Goal: Information Seeking & Learning: Learn about a topic

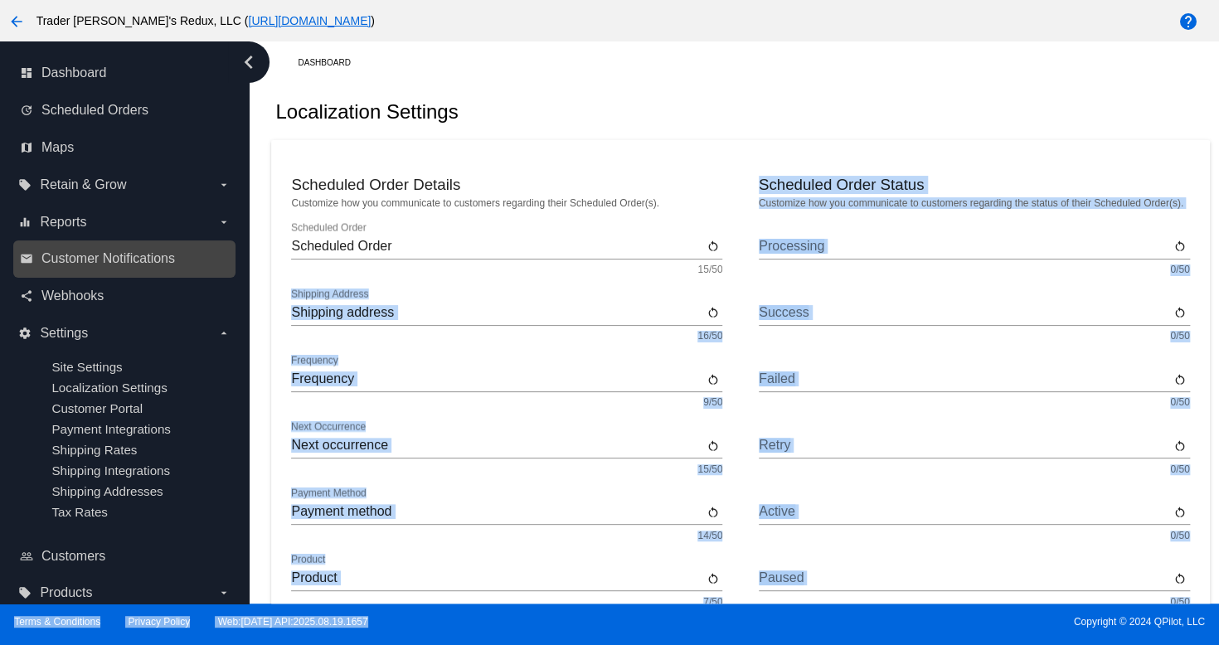
click at [164, 246] on link "email Customer Notifications" at bounding box center [125, 258] width 211 height 27
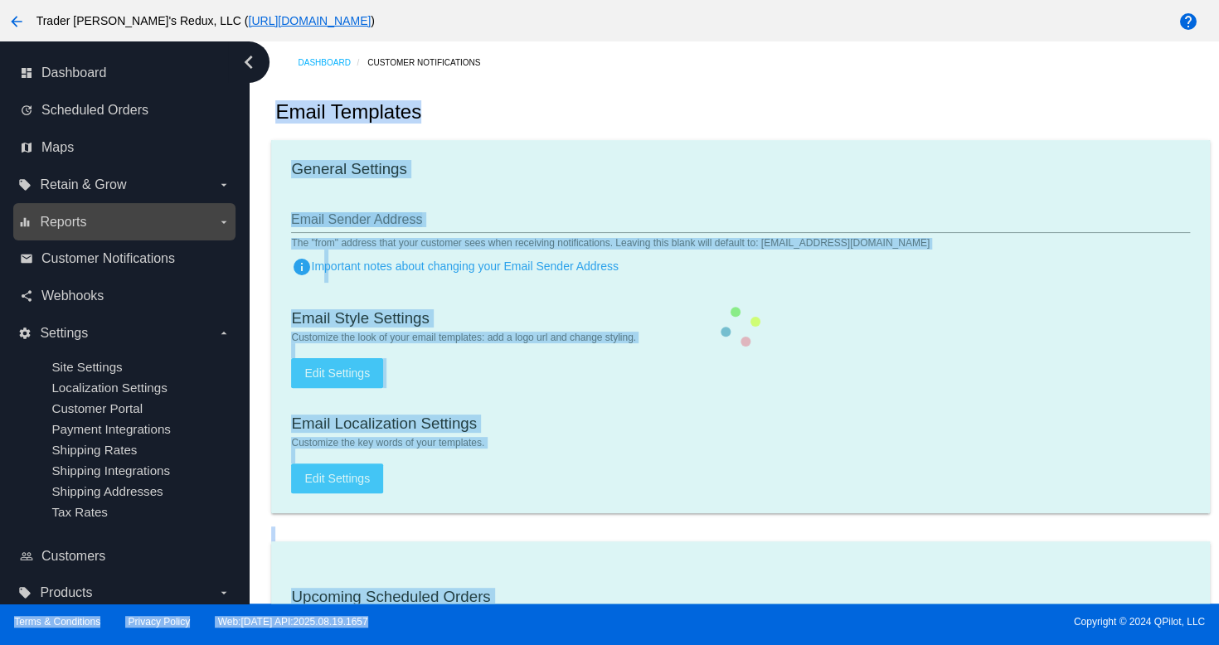
click at [97, 216] on label "equalizer Reports arrow_drop_down" at bounding box center [123, 222] width 211 height 27
click at [0, 0] on input "equalizer Reports arrow_drop_down" at bounding box center [0, 0] width 0 height 0
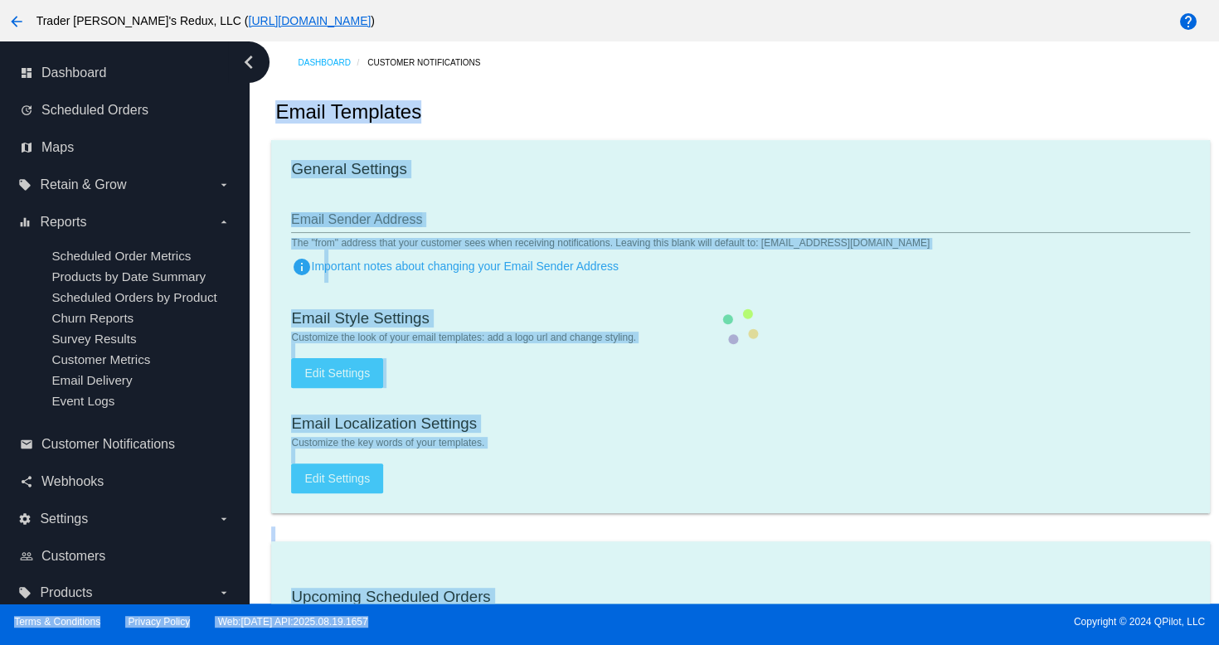
checkbox input "true"
type input "1"
checkbox input "true"
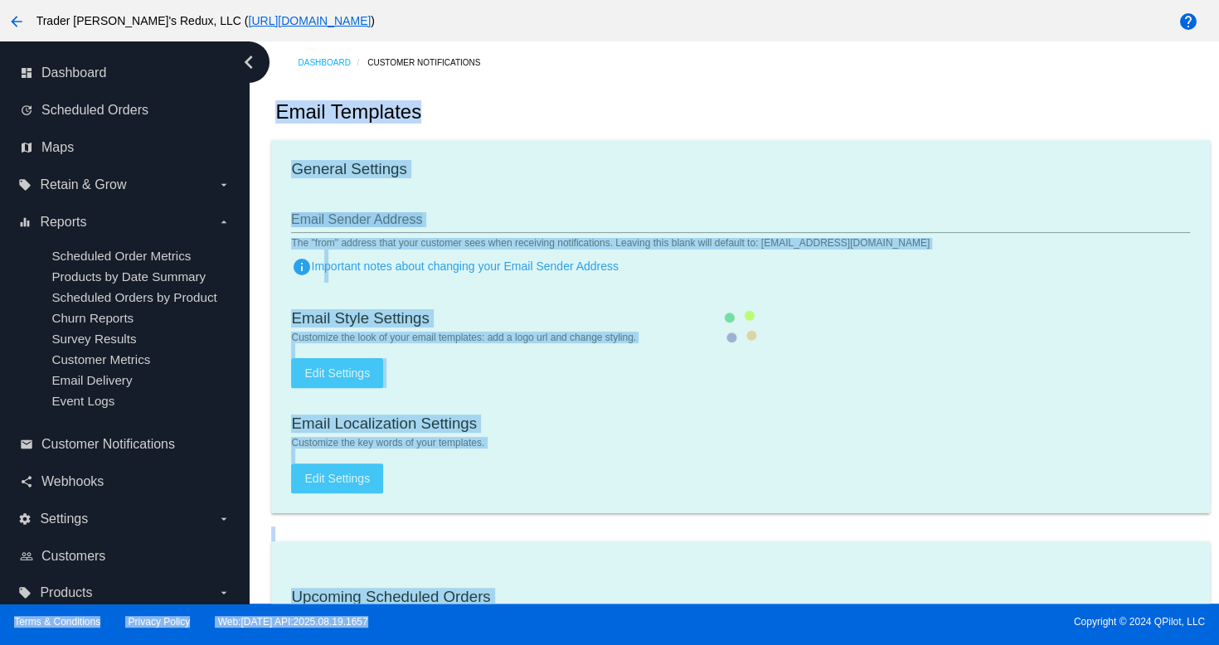
checkbox input "true"
type input "[EMAIL_ADDRESS][DOMAIN_NAME]"
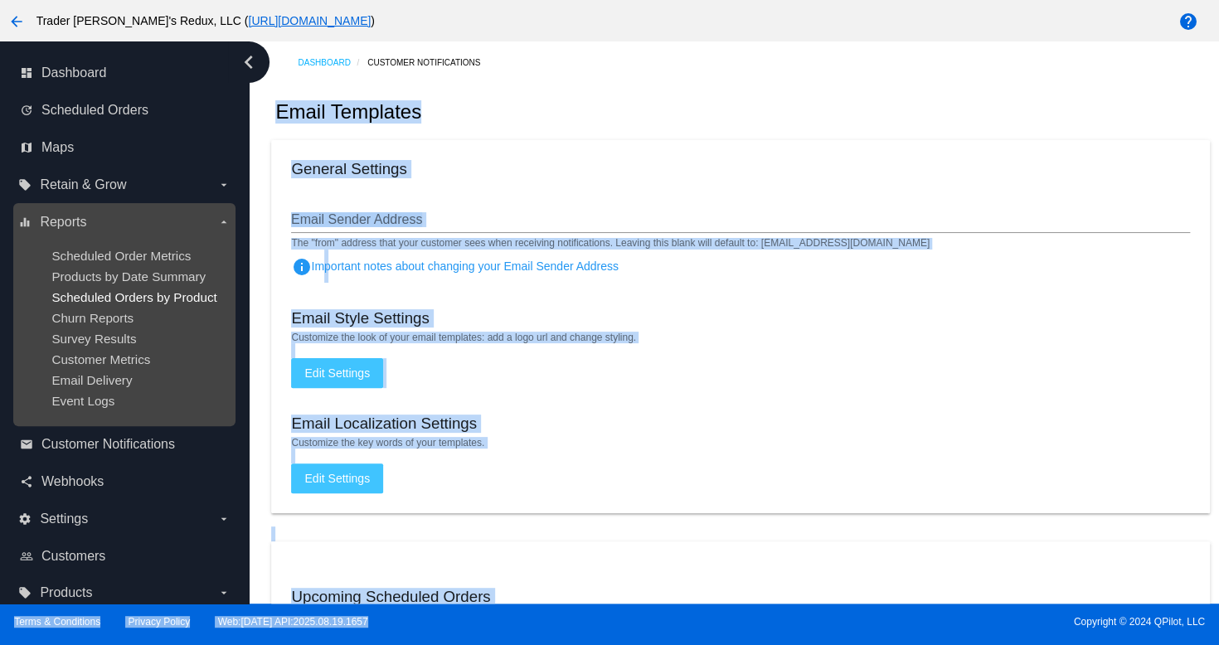
click at [119, 293] on span "Scheduled Orders by Product" at bounding box center [133, 297] width 165 height 14
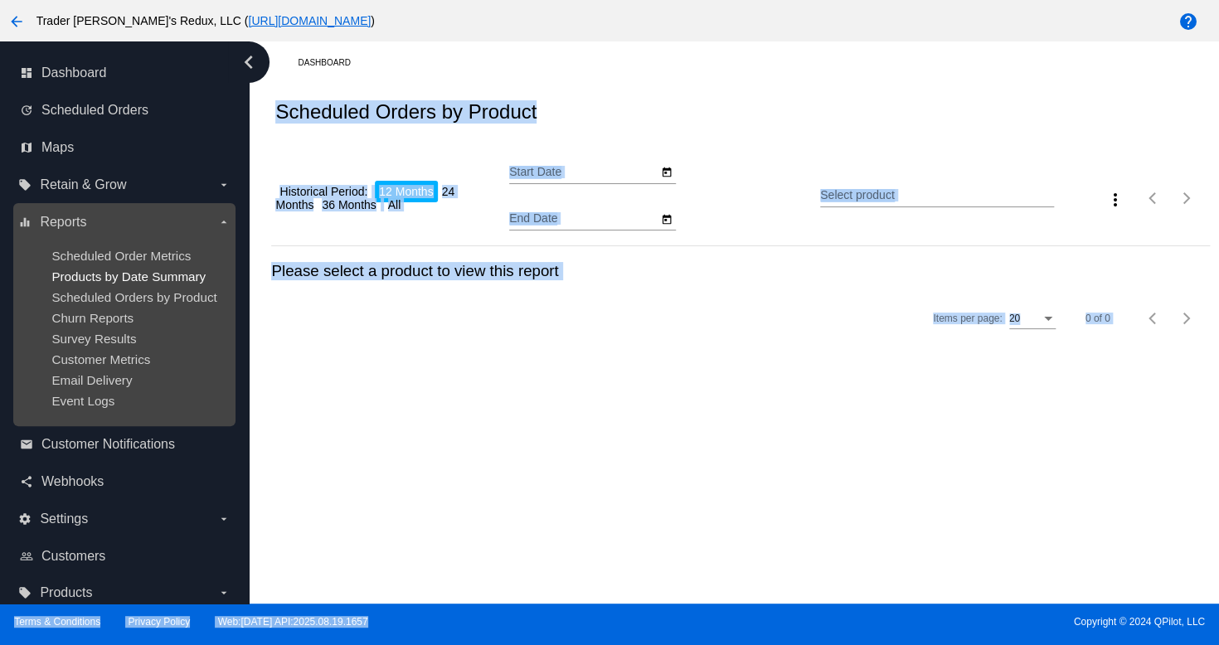
click at [127, 270] on span "Products by Date Summary" at bounding box center [128, 277] width 154 height 14
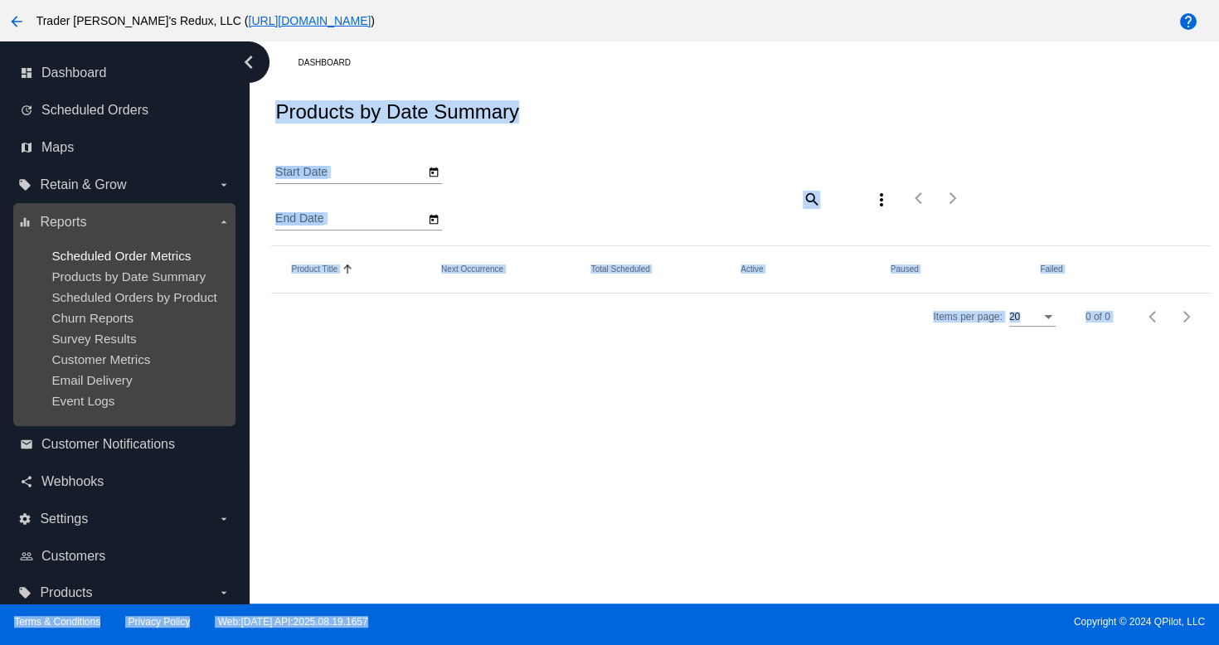
type input "[DATE]"
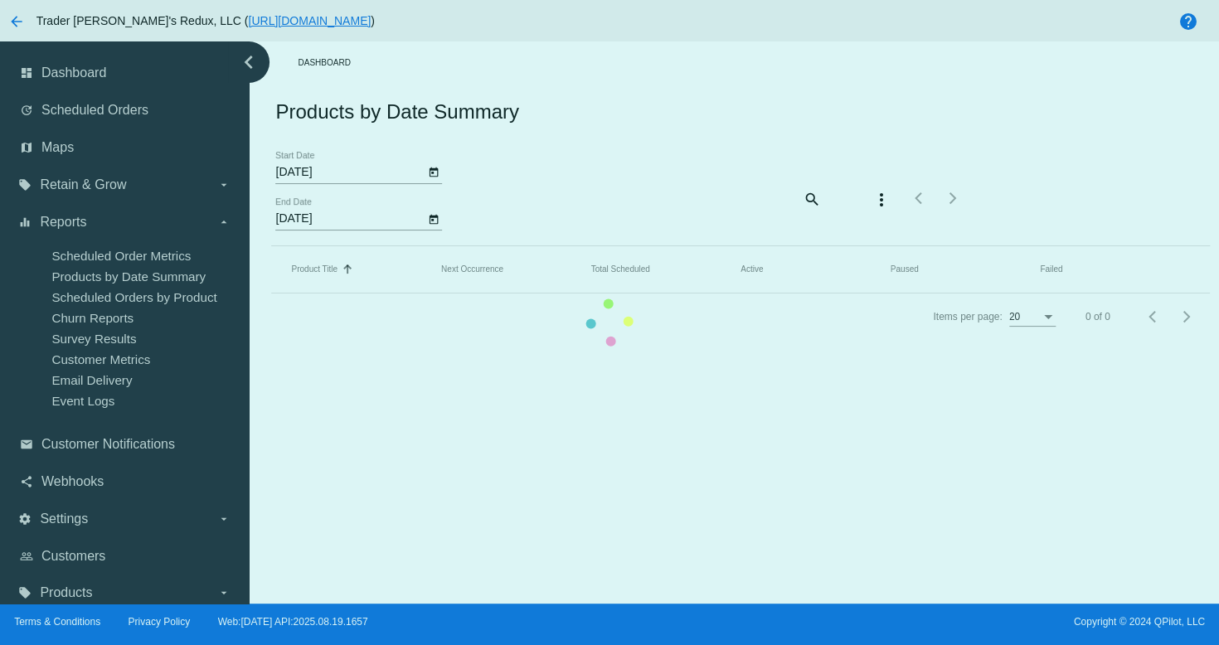
click at [271, 252] on mat-table "Product Title Sorted by Title ascending Next Occurrence Total Scheduled Active …" at bounding box center [740, 269] width 938 height 47
click at [271, 294] on mat-table "Product Title Sorted by Title ascending Next Occurrence Total Scheduled Active …" at bounding box center [740, 269] width 938 height 47
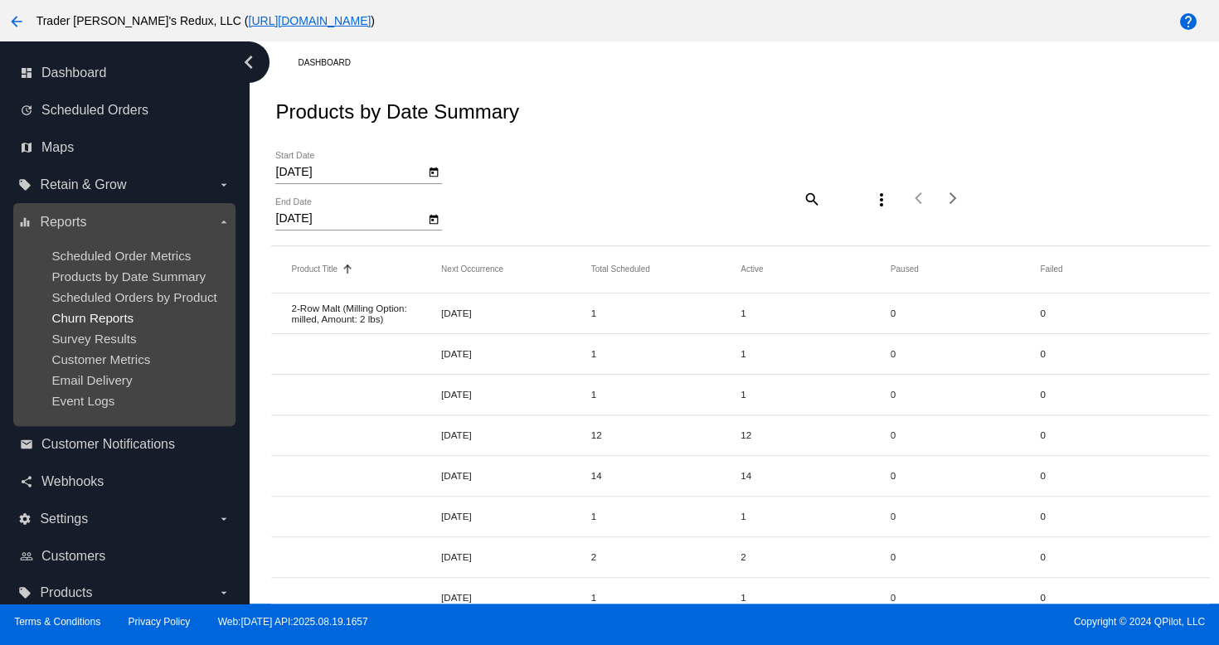
click at [59, 320] on span "Churn Reports" at bounding box center [92, 318] width 82 height 14
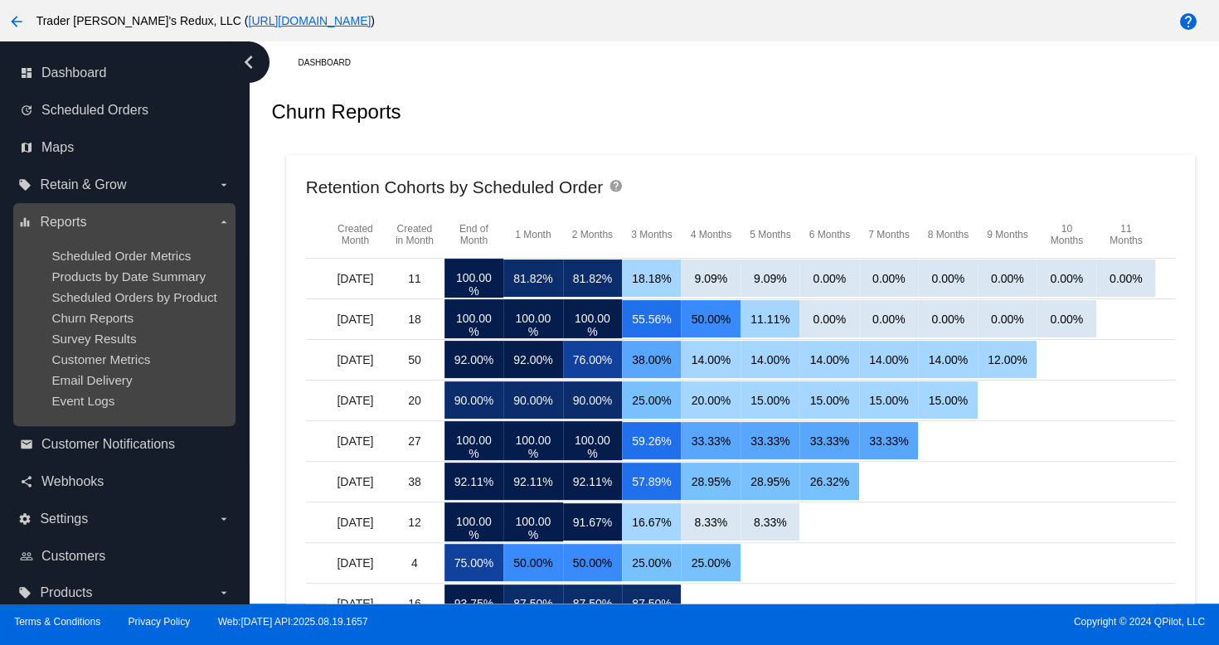
click at [149, 284] on ul "Scheduled Order Metrics Products by Date Summary Scheduled Orders by Product Ch…" at bounding box center [123, 329] width 211 height 186
click at [143, 270] on span "Products by Date Summary" at bounding box center [128, 277] width 154 height 14
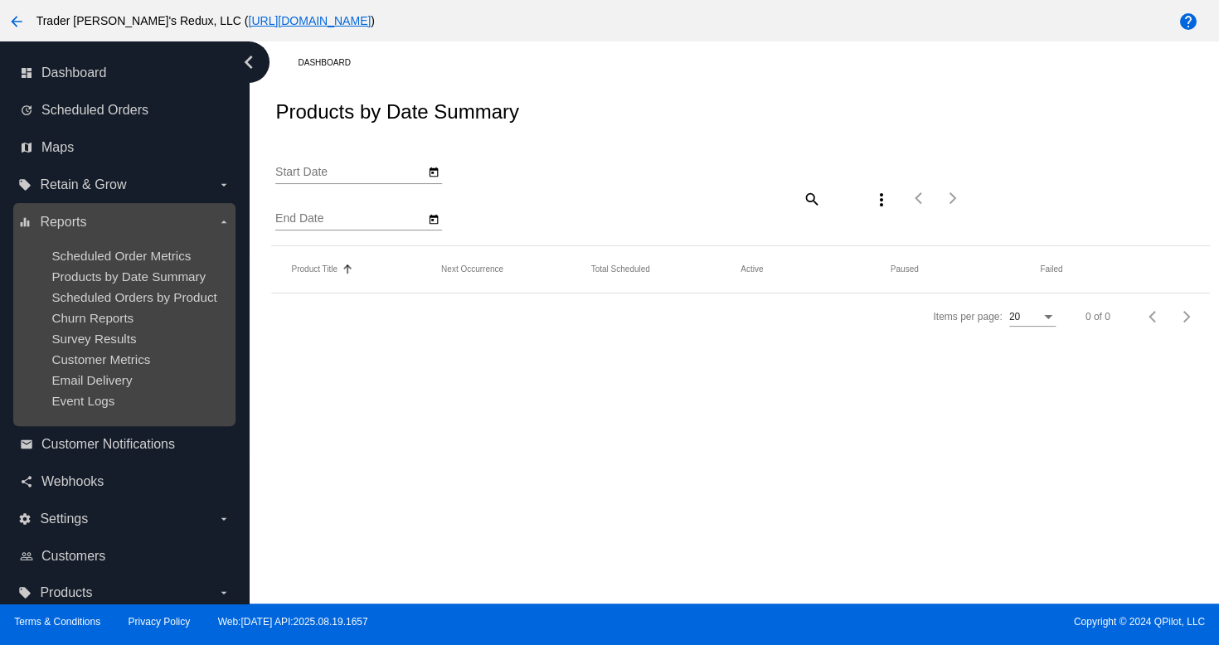
click at [131, 241] on ul "Scheduled Order Metrics Products by Date Summary Scheduled Orders by Product Ch…" at bounding box center [123, 329] width 211 height 186
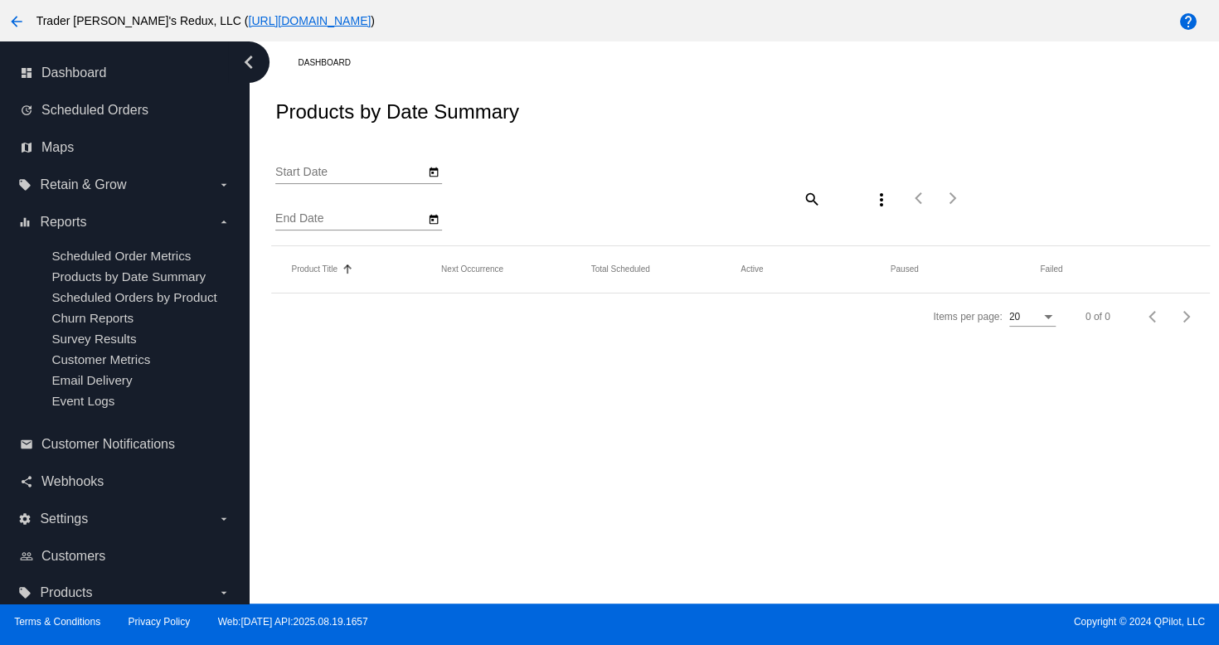
type input "[DATE]"
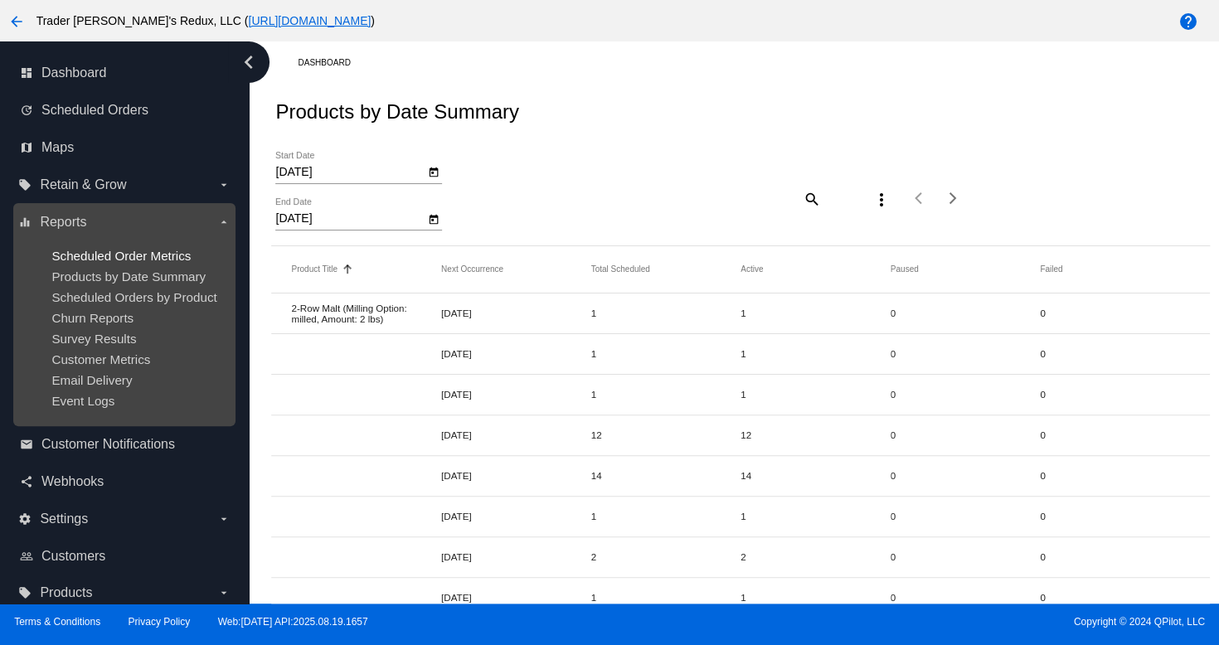
click at [94, 253] on span "Scheduled Order Metrics" at bounding box center [120, 256] width 139 height 14
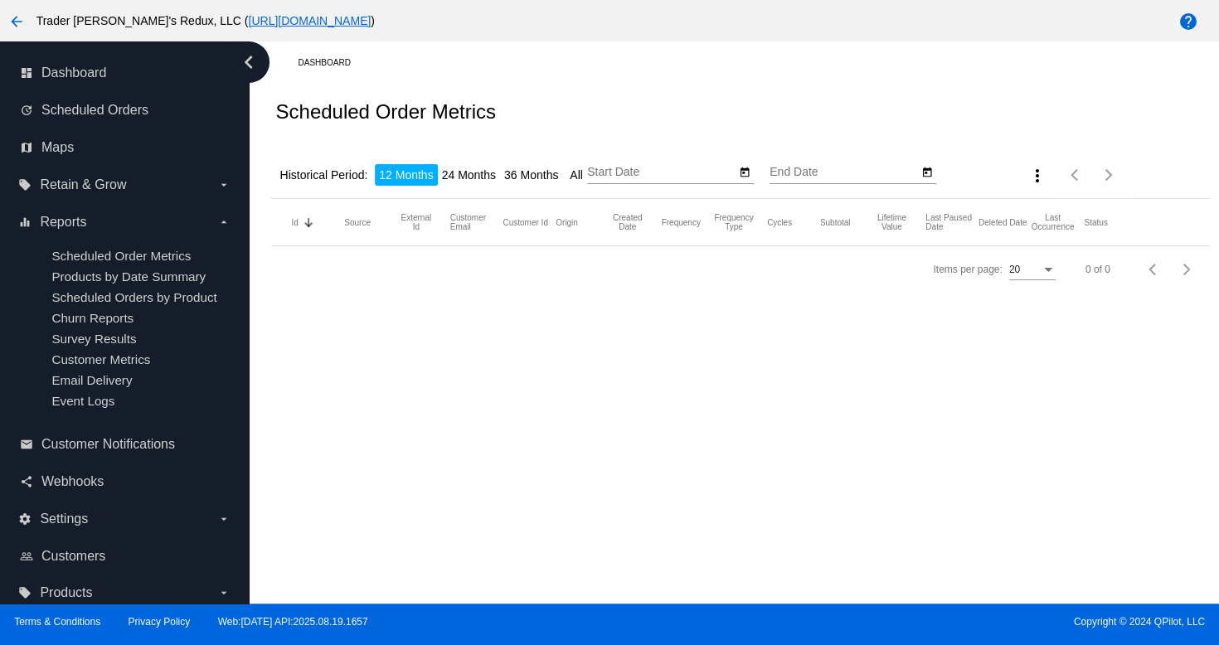
type input "[DATE]"
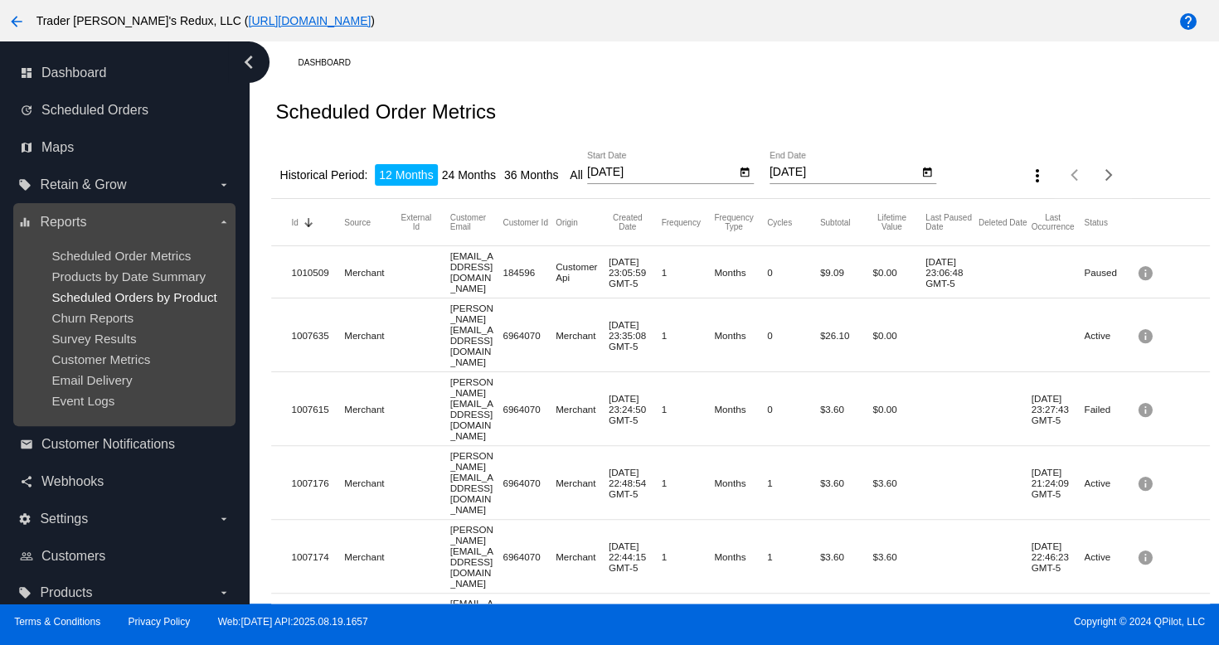
click at [103, 290] on span "Scheduled Orders by Product" at bounding box center [133, 297] width 165 height 14
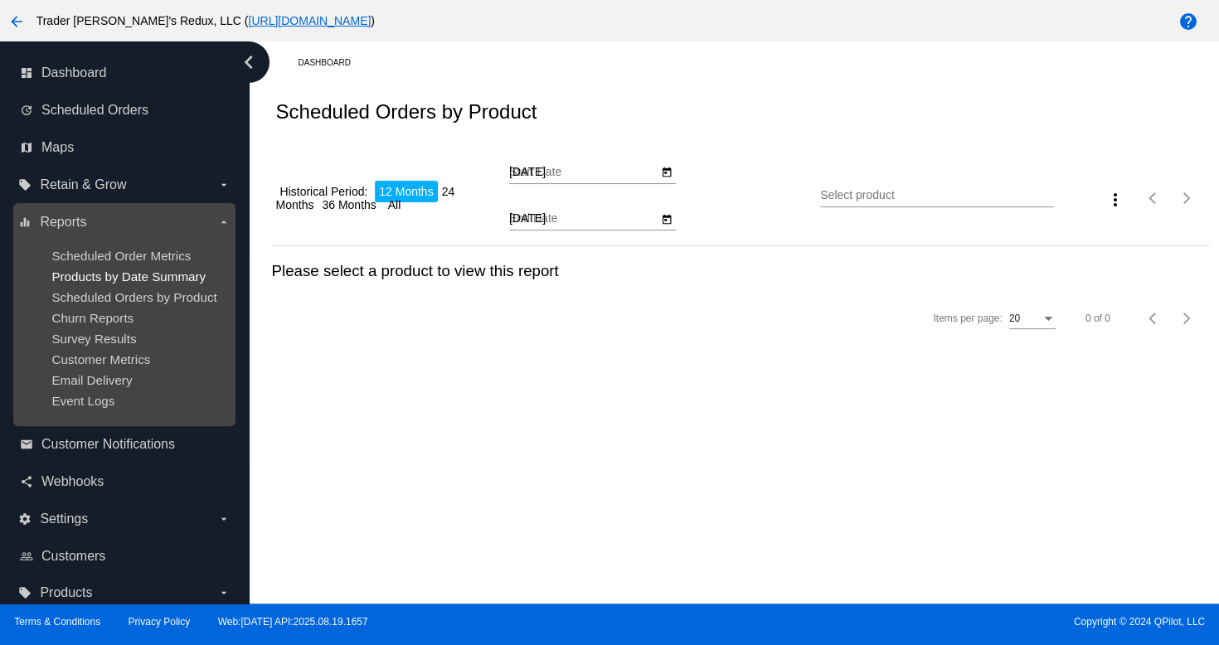
click at [90, 273] on span "Products by Date Summary" at bounding box center [128, 277] width 154 height 14
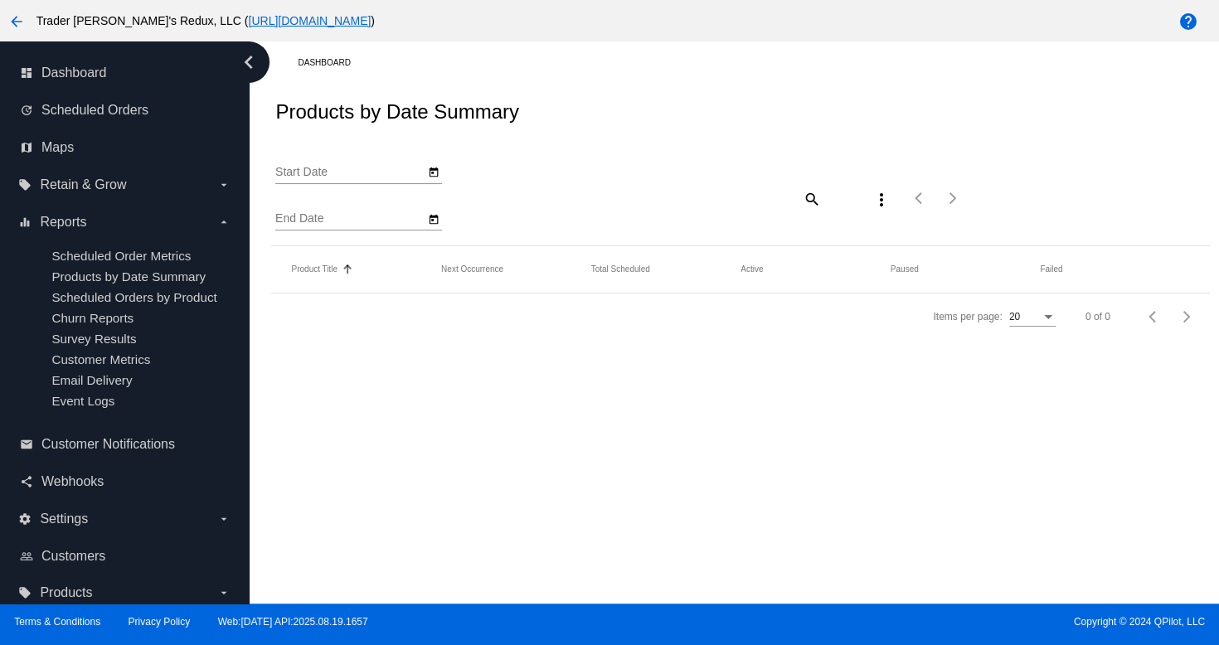
type input "[DATE]"
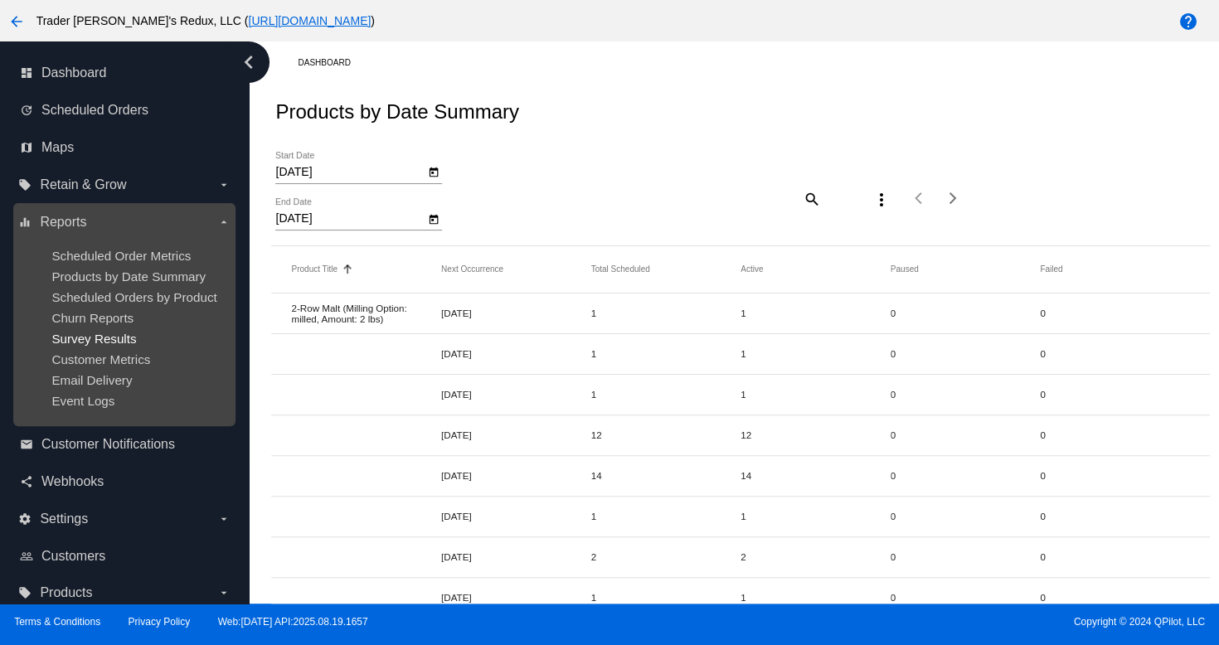
click at [95, 343] on span "Survey Results" at bounding box center [93, 339] width 85 height 14
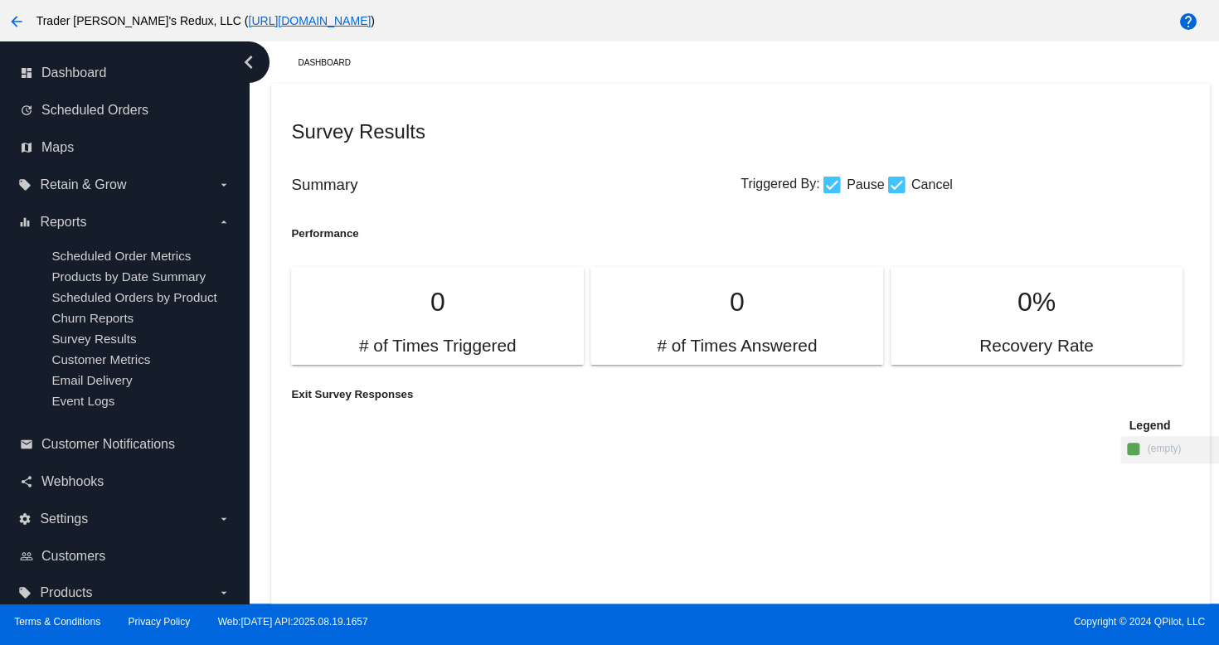
click at [843, 538] on icon at bounding box center [705, 626] width 829 height 415
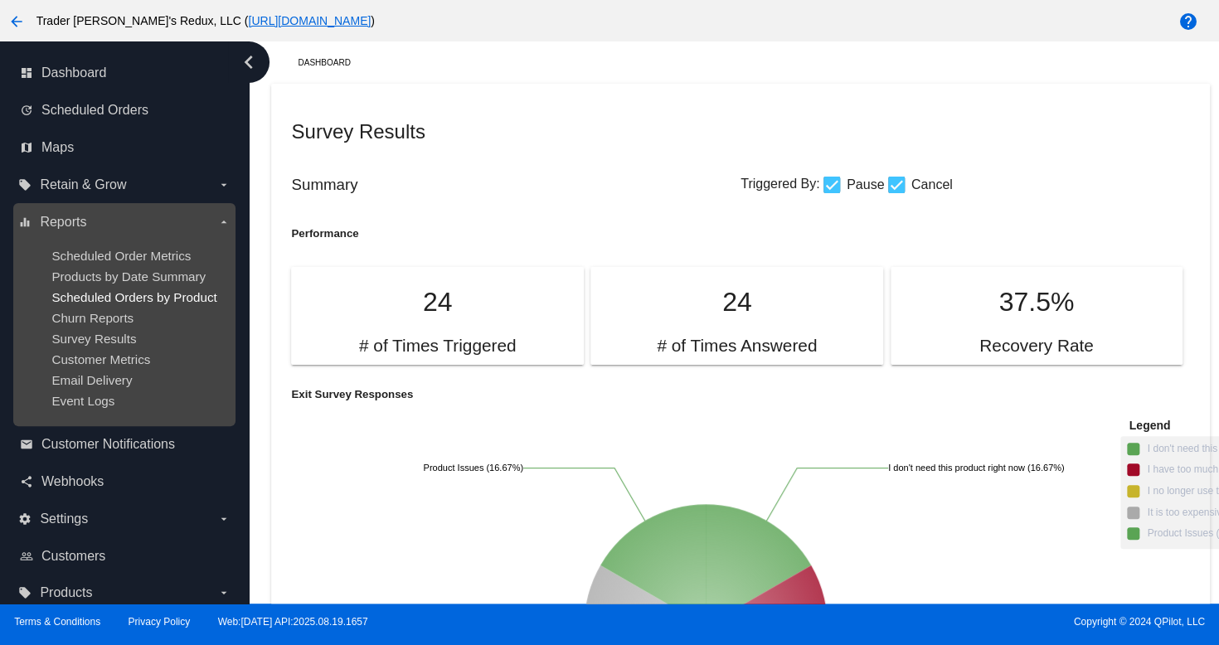
click at [135, 293] on span "Scheduled Orders by Product" at bounding box center [133, 297] width 165 height 14
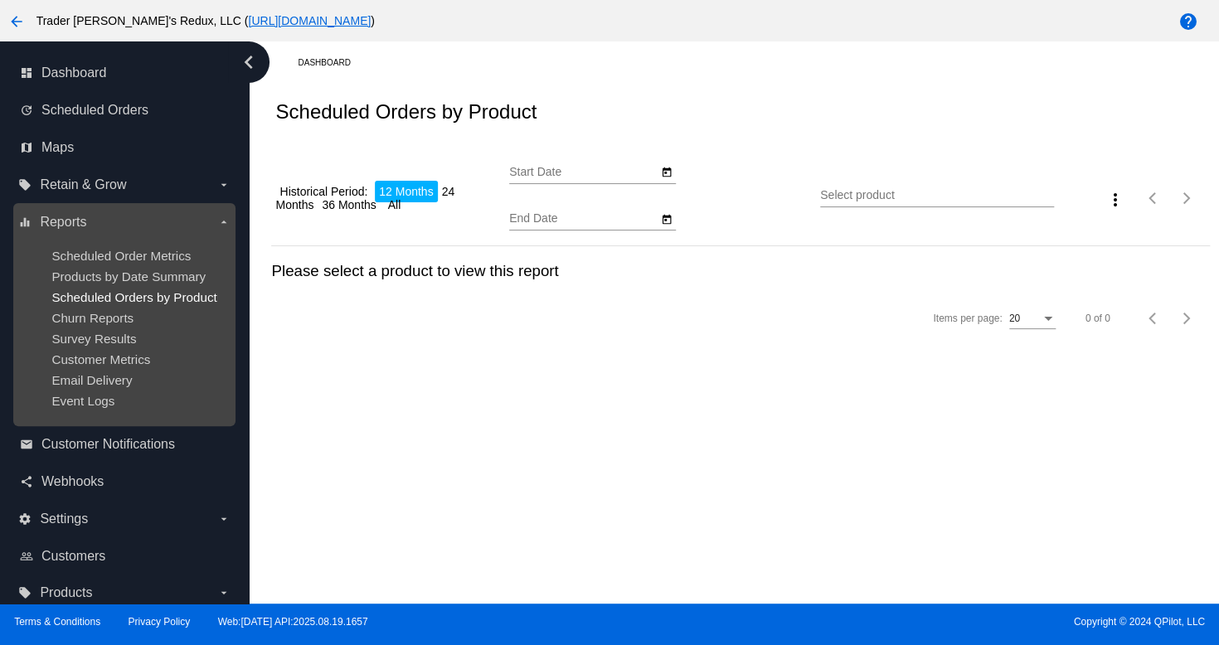
type input "[DATE]"
click at [86, 275] on span "Products by Date Summary" at bounding box center [128, 277] width 154 height 14
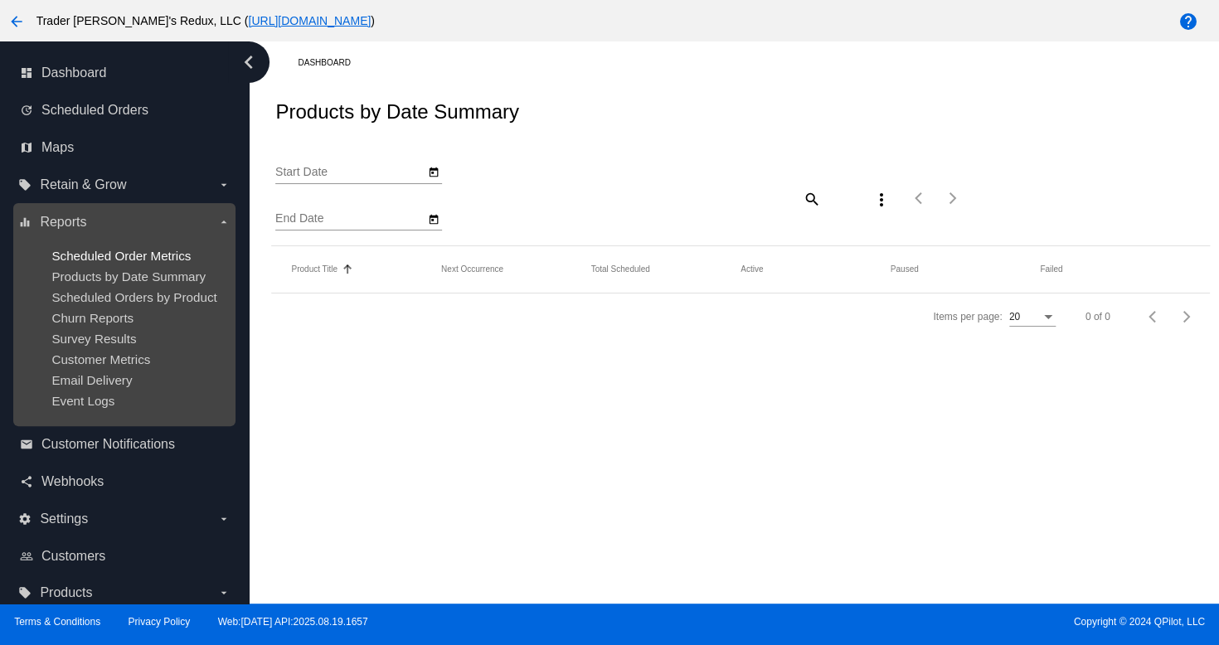
click at [88, 260] on span "Scheduled Order Metrics" at bounding box center [120, 256] width 139 height 14
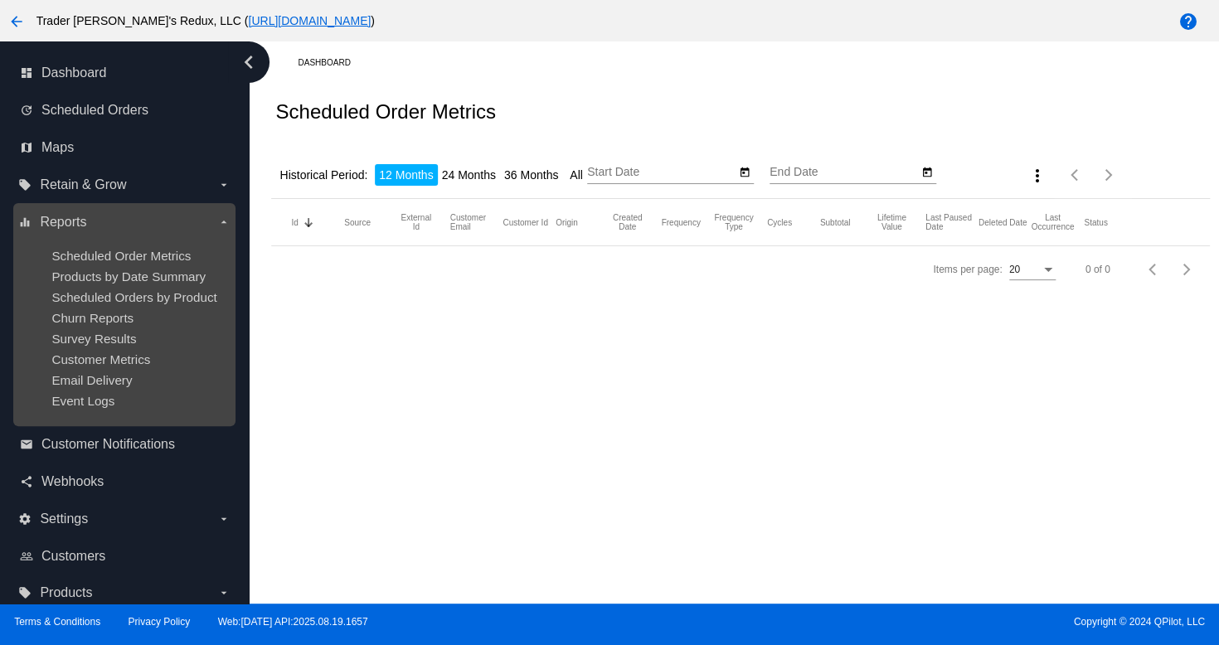
type input "[DATE]"
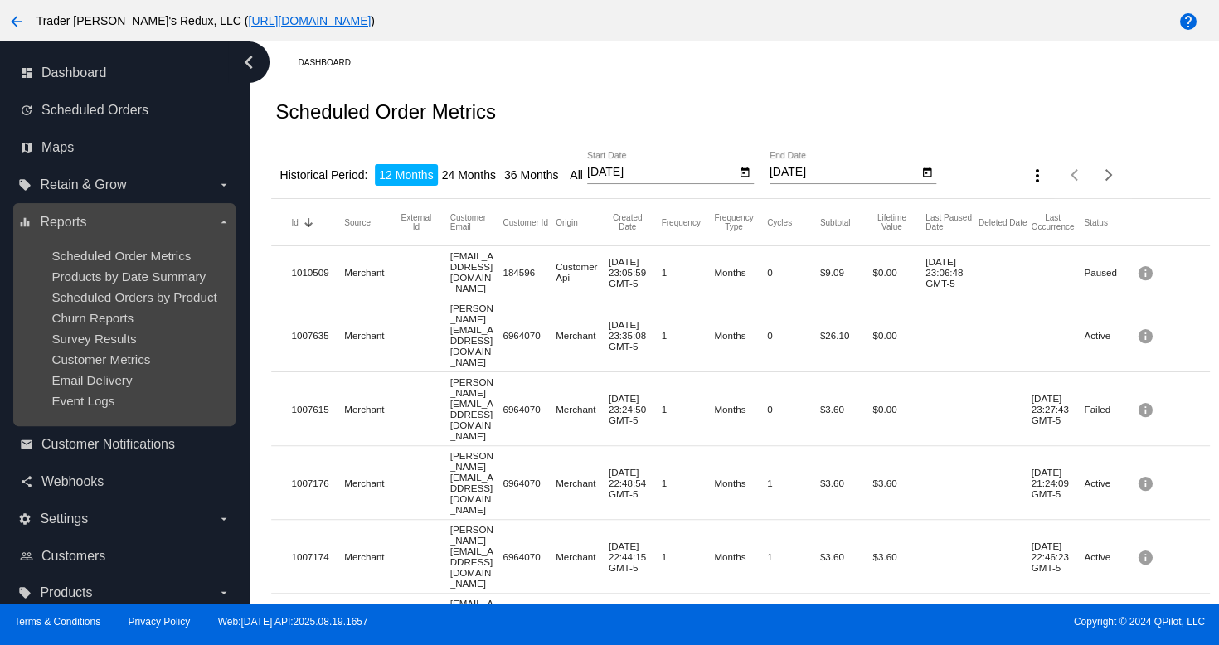
drag, startPoint x: 170, startPoint y: 197, endPoint x: 129, endPoint y: 289, distance: 100.6
click at [168, 203] on div "local_offer Retain & Grow arrow_drop_down" at bounding box center [124, 184] width 222 height 37
click at [116, 308] on ul "Scheduled Order Metrics Products by Date Summary Scheduled Orders by Product Ch…" at bounding box center [123, 329] width 211 height 186
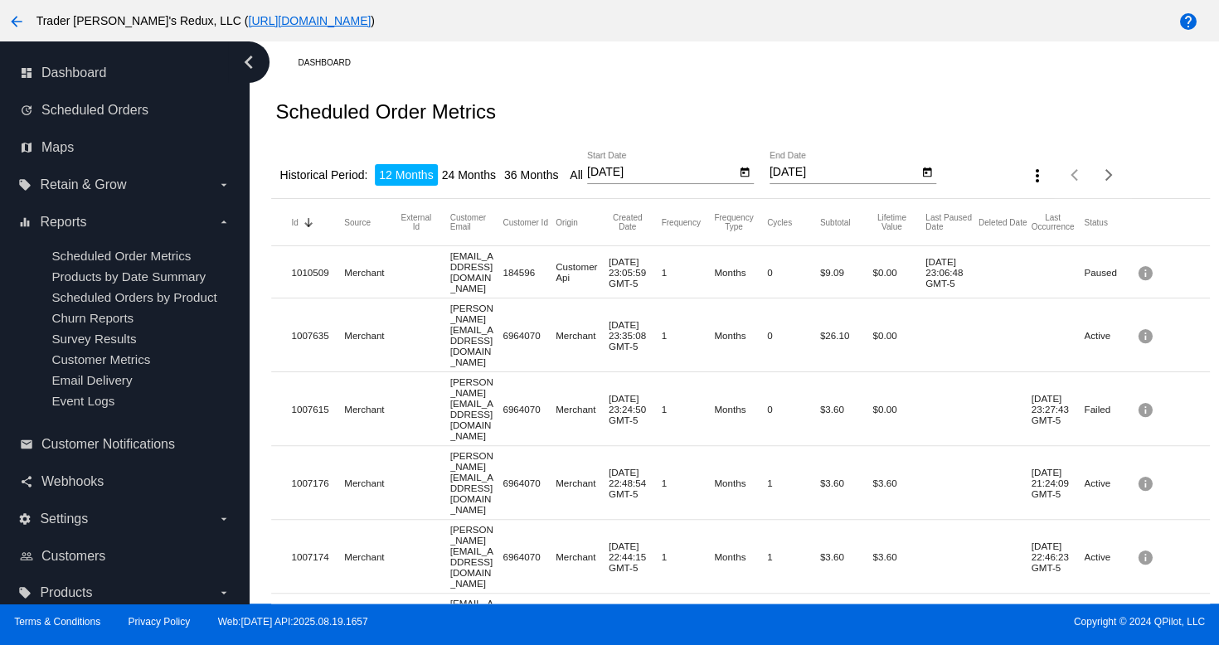
drag, startPoint x: 861, startPoint y: 376, endPoint x: 828, endPoint y: 386, distance: 33.6
click at [89, 110] on span "Scheduled Orders" at bounding box center [94, 110] width 107 height 15
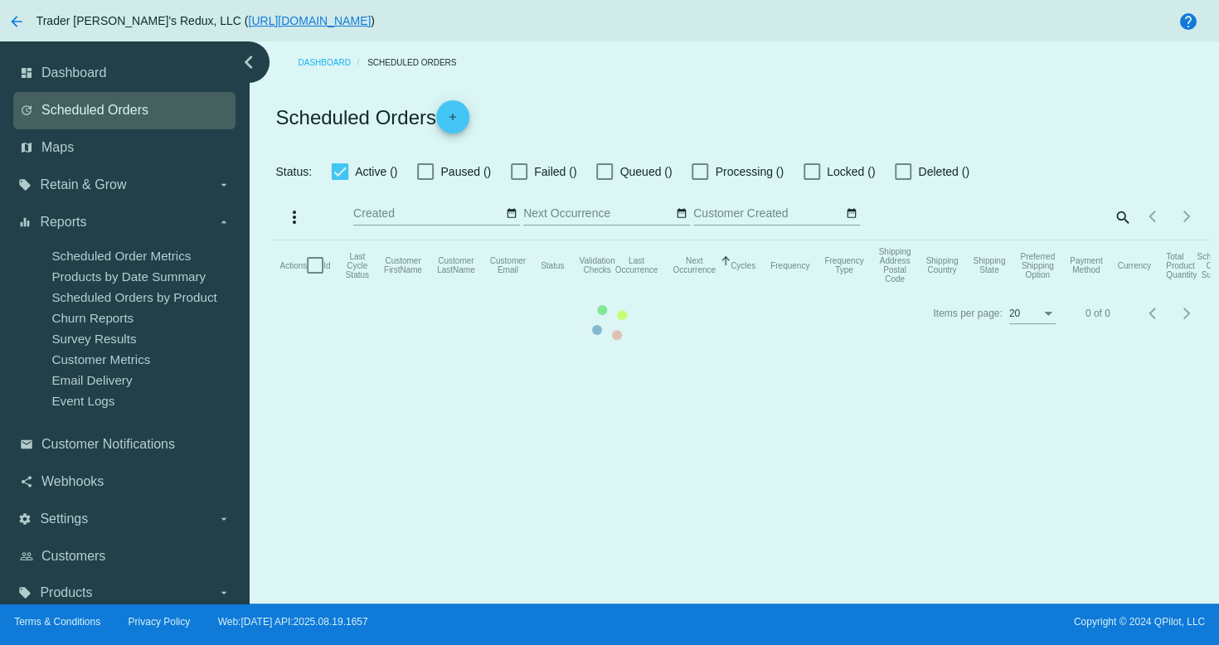
checkbox input "true"
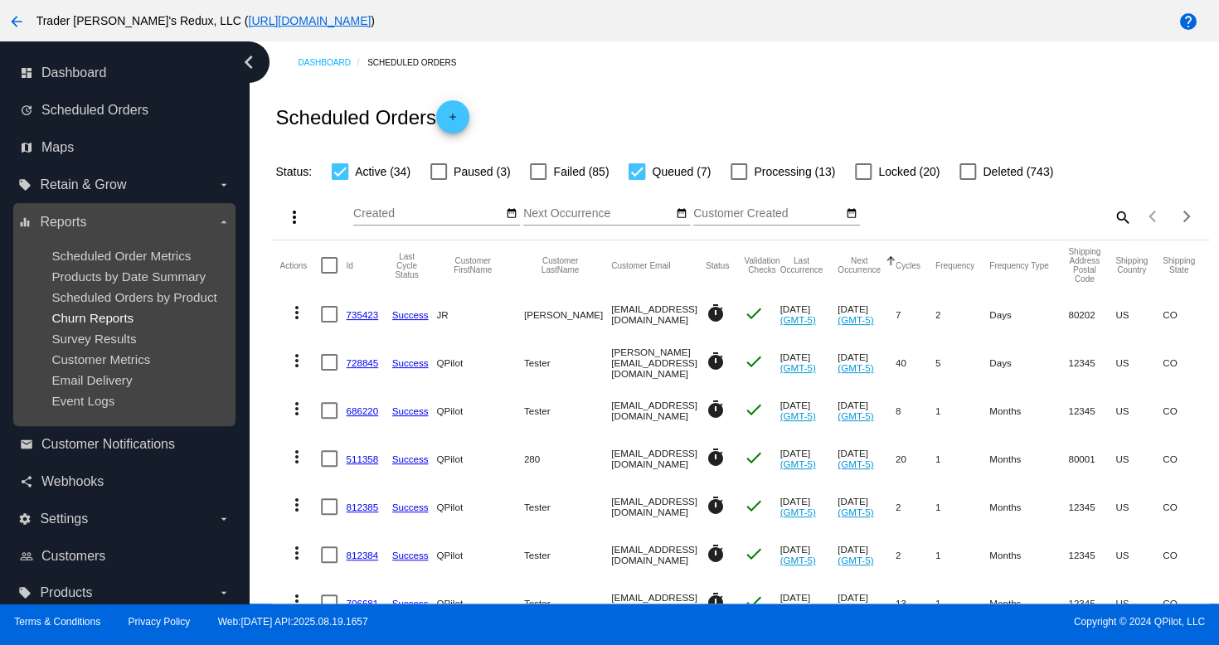
click at [72, 313] on span "Churn Reports" at bounding box center [92, 318] width 82 height 14
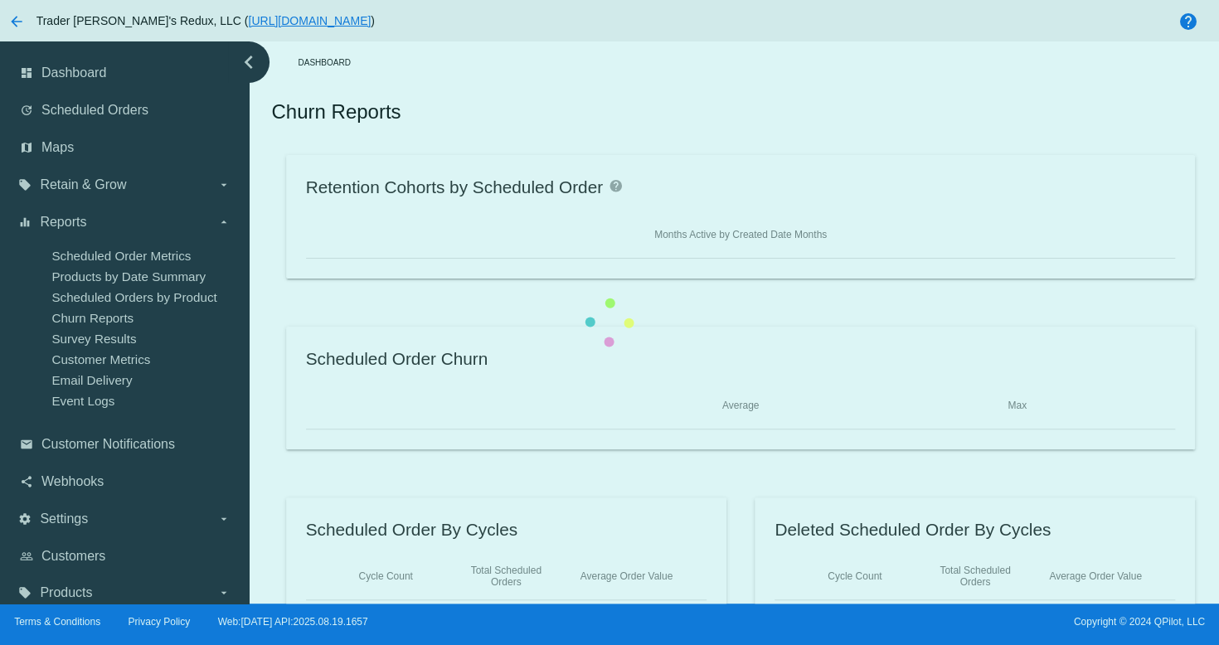
click at [271, 299] on div "Retention Cohorts by Scheduled Order help Months Active by Created Date Months …" at bounding box center [740, 387] width 938 height 465
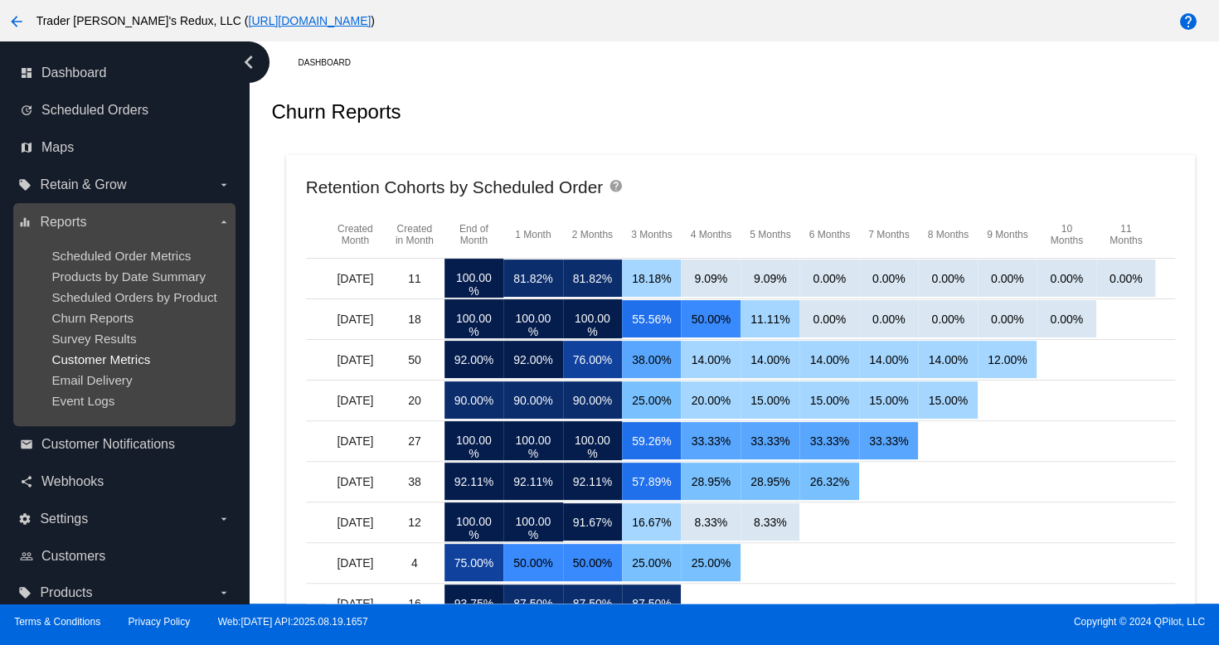
click at [114, 360] on span "Customer Metrics" at bounding box center [100, 359] width 99 height 14
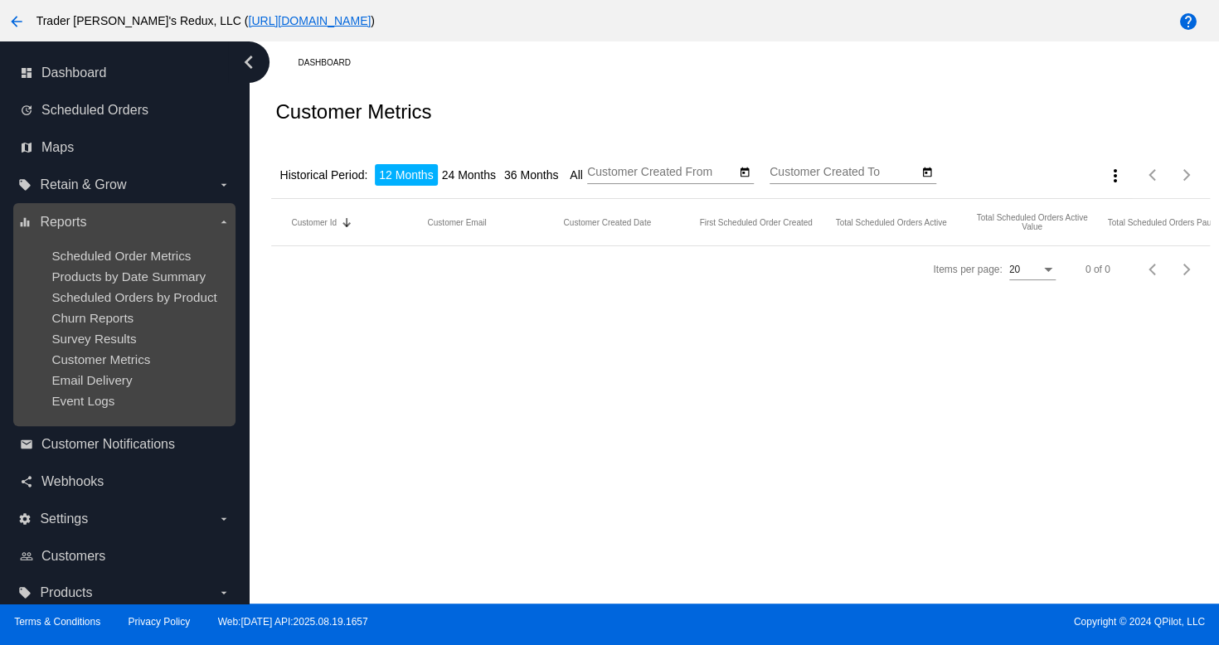
click at [100, 233] on label "equalizer Reports arrow_drop_down" at bounding box center [123, 222] width 211 height 27
click at [0, 0] on input "equalizer Reports arrow_drop_down" at bounding box center [0, 0] width 0 height 0
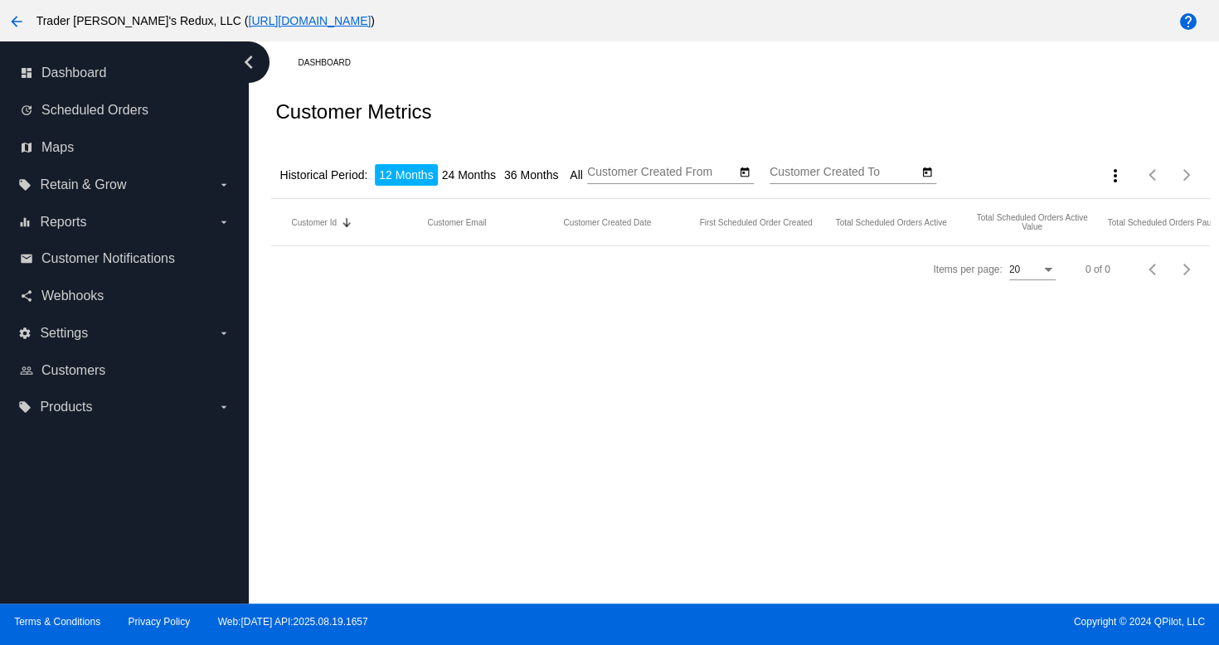
type input "[DATE]"
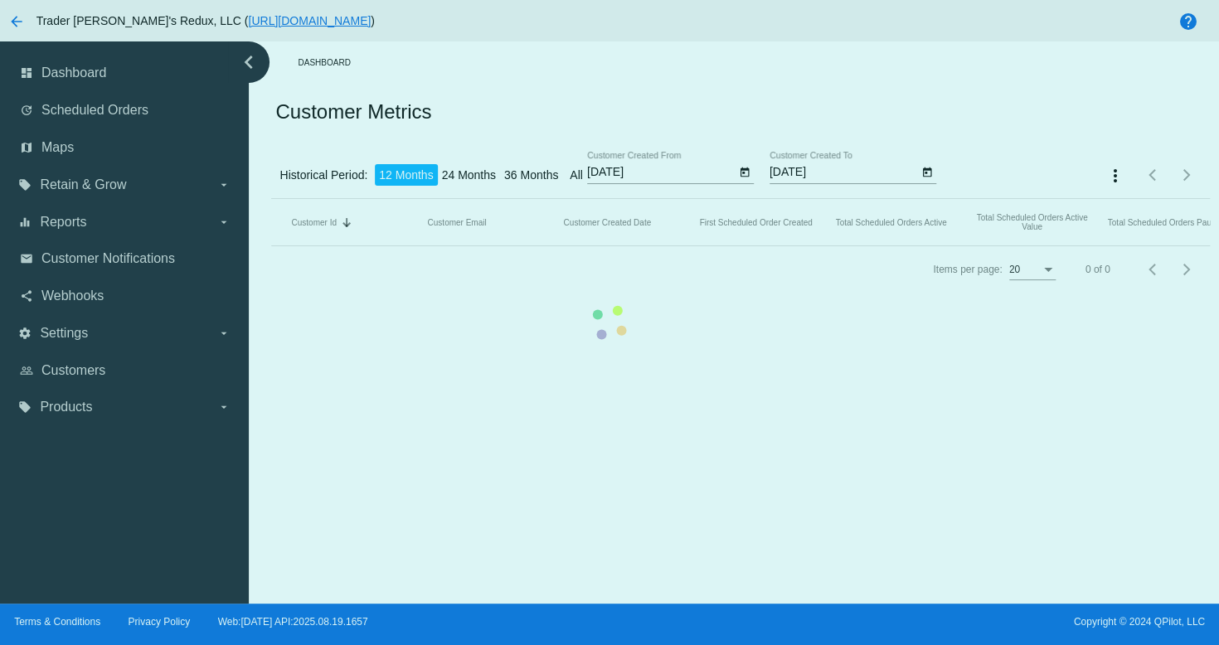
click at [271, 199] on mat-table "Customer Id Sorted by CustomerId descending Customer Email Customer Created Dat…" at bounding box center [740, 222] width 938 height 47
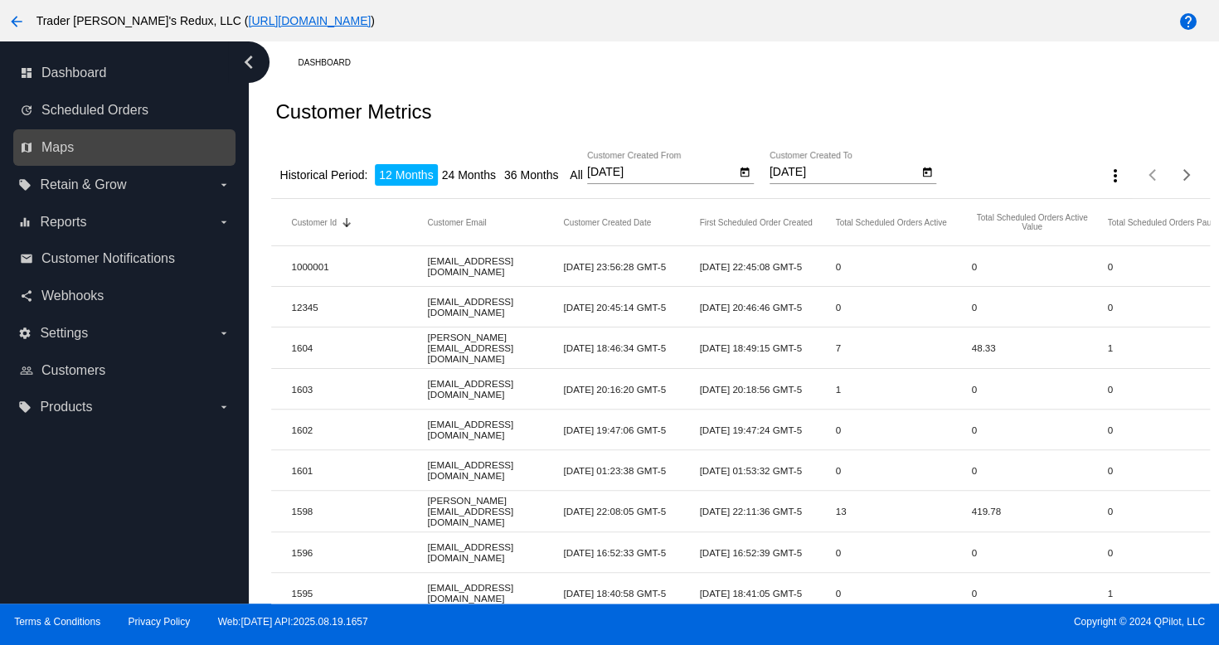
click at [78, 153] on link "map Maps" at bounding box center [125, 147] width 211 height 27
